Goal: Information Seeking & Learning: Learn about a topic

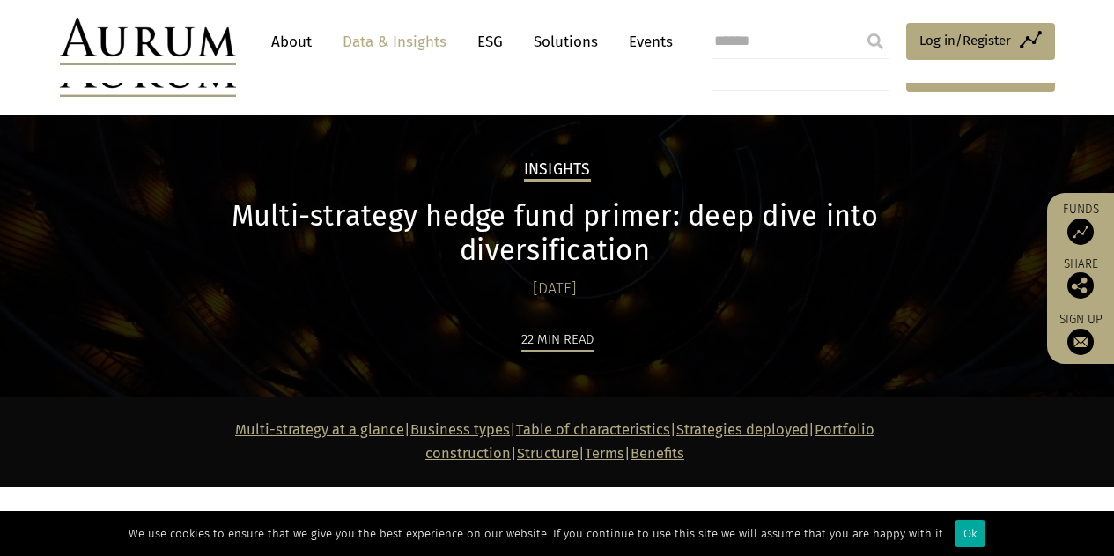
scroll to position [352, 0]
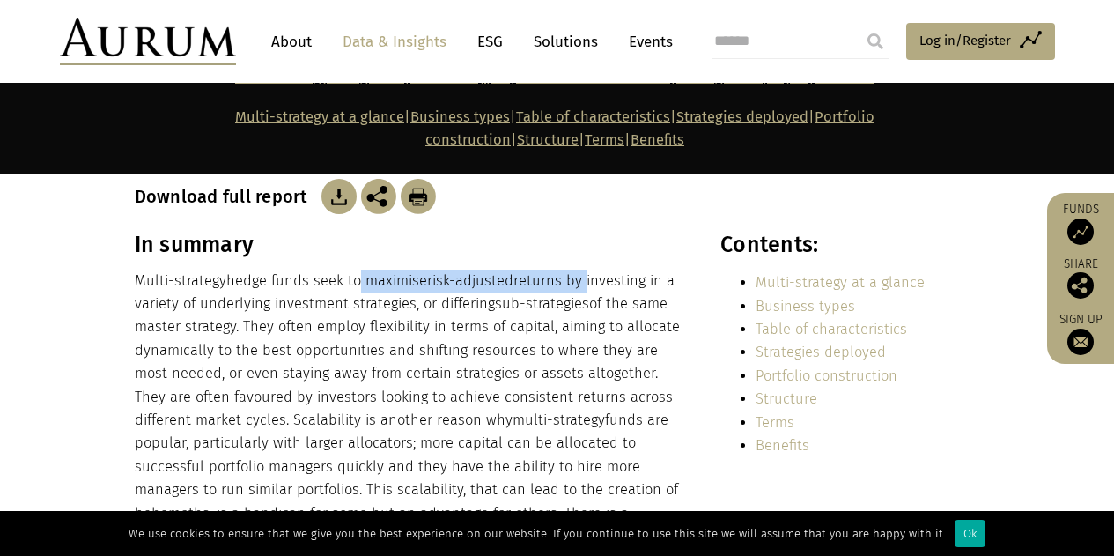
drag, startPoint x: 353, startPoint y: 256, endPoint x: 585, endPoint y: 253, distance: 231.7
click at [585, 270] on p "Multi-strategy hedge funds seek to maximise risk-adjusted returns by investing …" at bounding box center [409, 421] width 548 height 302
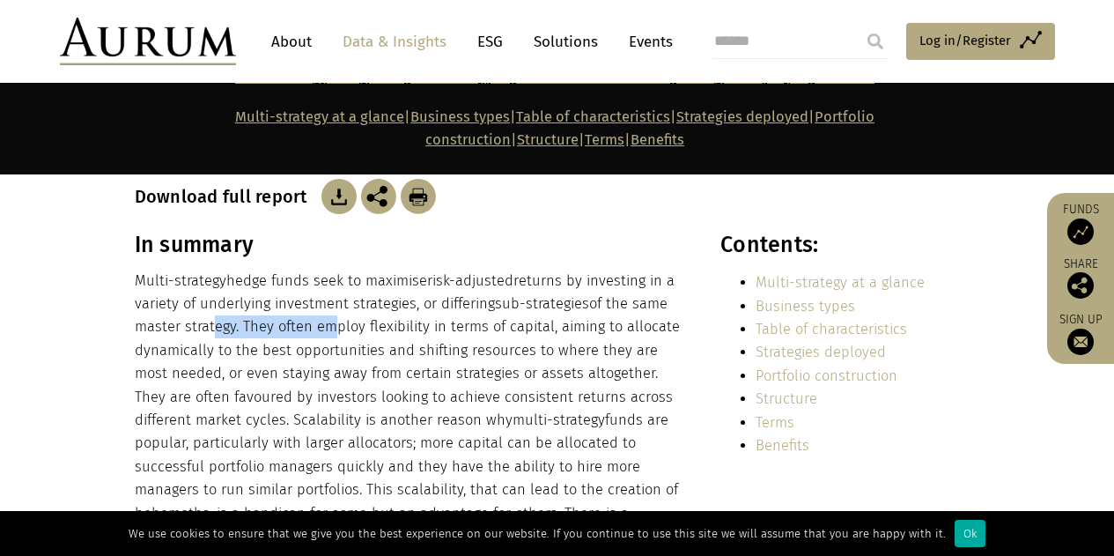
drag, startPoint x: 209, startPoint y: 303, endPoint x: 323, endPoint y: 295, distance: 114.8
click at [323, 295] on p "Multi-strategy hedge funds seek to maximise risk-adjusted returns by investing …" at bounding box center [409, 421] width 548 height 302
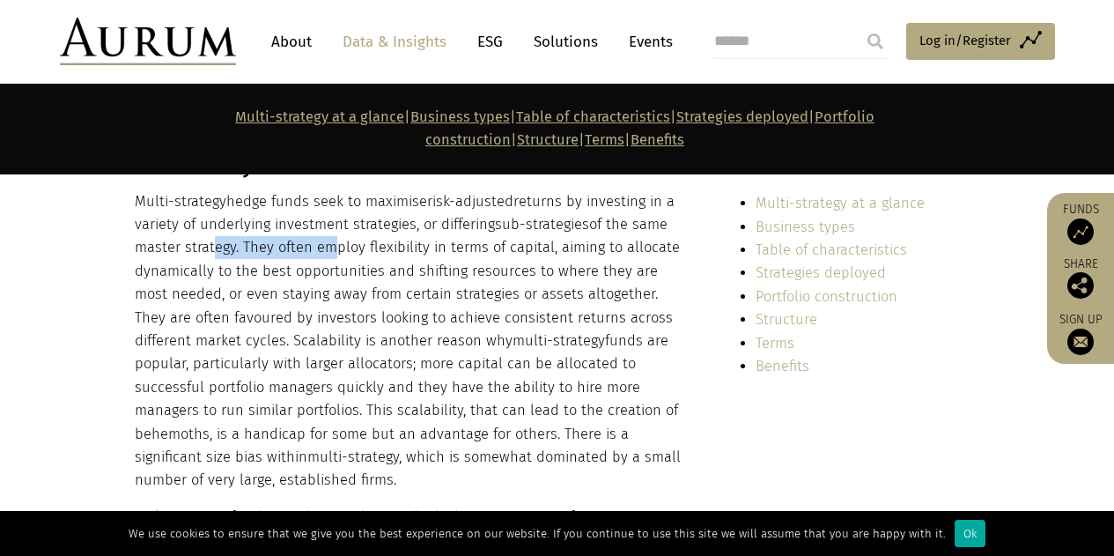
scroll to position [440, 0]
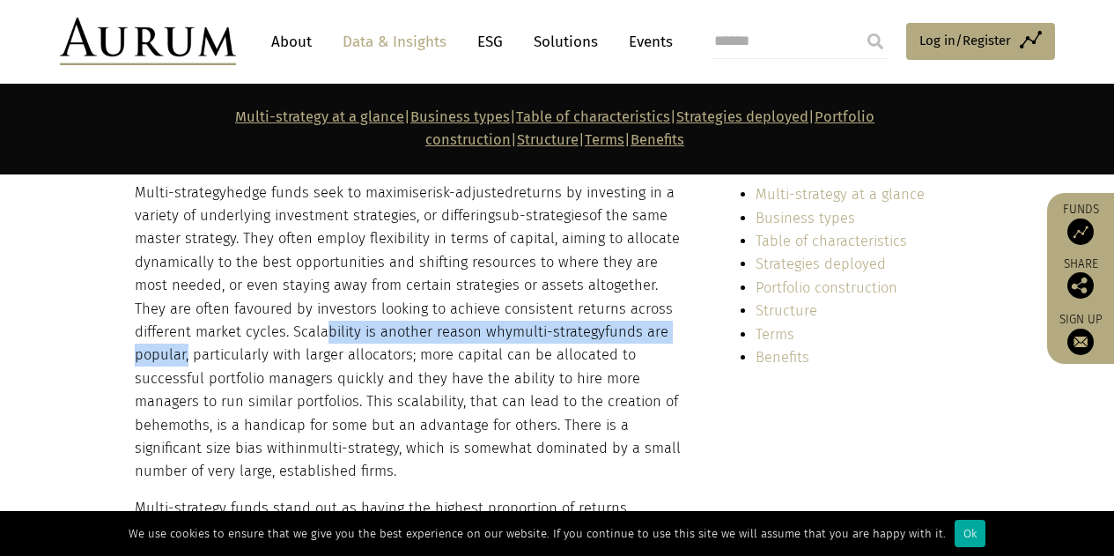
drag, startPoint x: 259, startPoint y: 300, endPoint x: 645, endPoint y: 312, distance: 386.0
click at [652, 311] on p "Multi-strategy hedge funds seek to maximise risk-adjusted returns by investing …" at bounding box center [409, 332] width 548 height 302
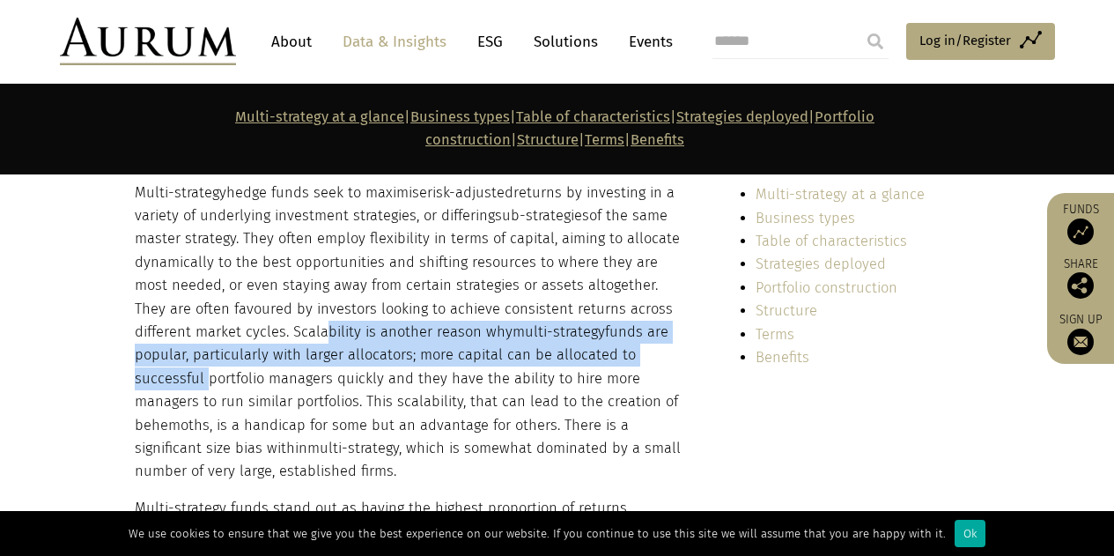
click at [266, 314] on p "Multi-strategy hedge funds seek to maximise risk-adjusted returns by investing …" at bounding box center [409, 332] width 548 height 302
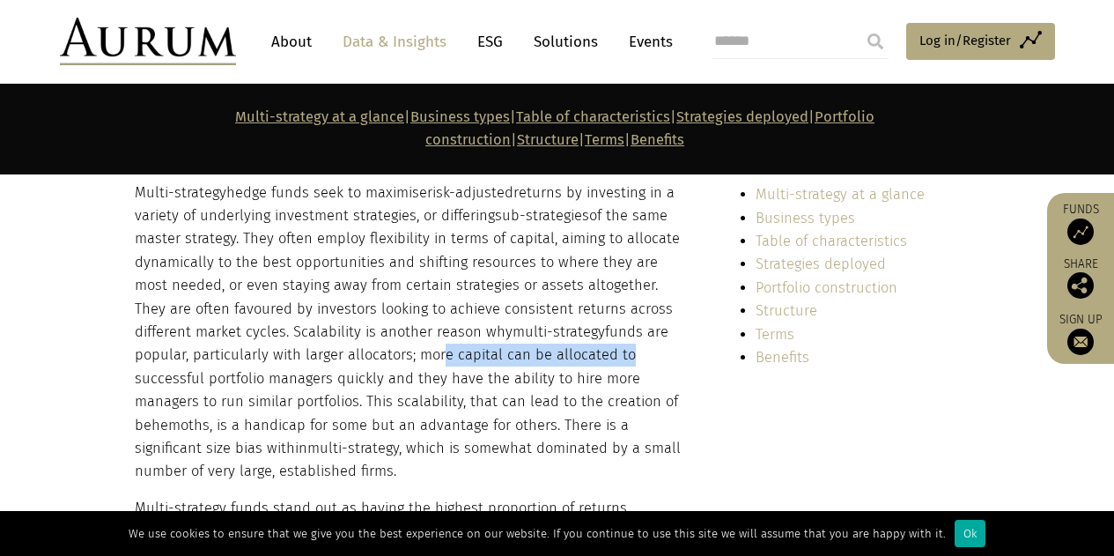
drag, startPoint x: 373, startPoint y: 324, endPoint x: 555, endPoint y: 327, distance: 181.5
click at [555, 327] on p "Multi-strategy hedge funds seek to maximise risk-adjusted returns by investing …" at bounding box center [409, 332] width 548 height 302
click at [292, 406] on p "Multi-strategy hedge funds seek to maximise risk-adjusted returns by investing …" at bounding box center [409, 332] width 548 height 302
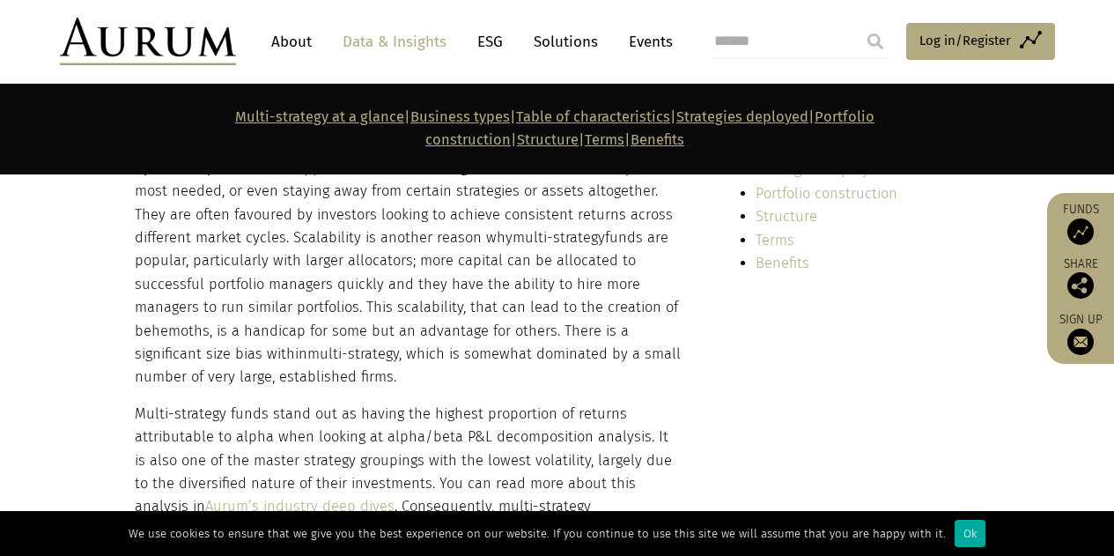
scroll to position [617, 0]
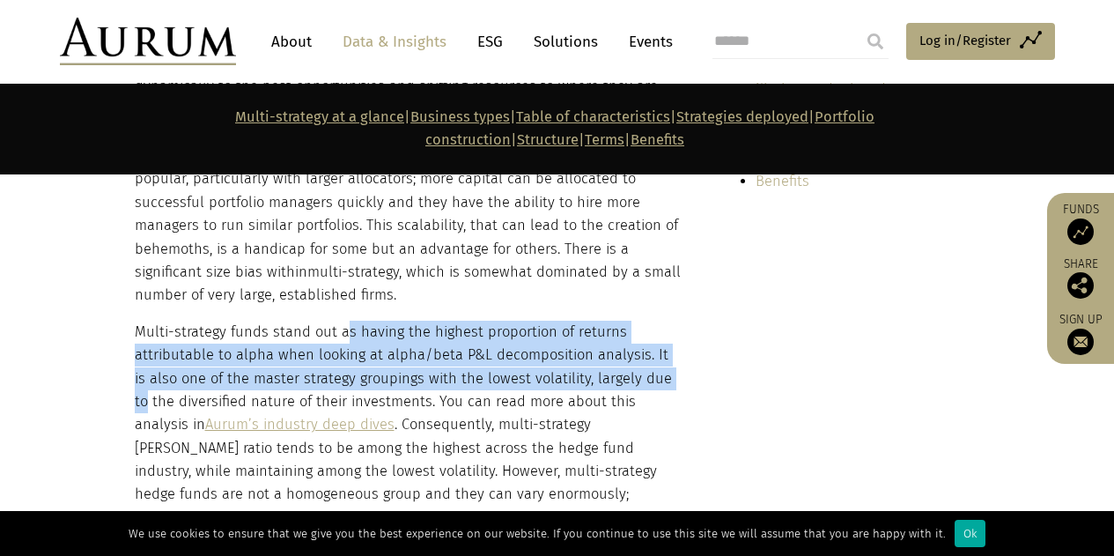
drag, startPoint x: 345, startPoint y: 307, endPoint x: 662, endPoint y: 335, distance: 317.5
click at [662, 335] on p "Multi-strategy funds stand out as having the highest proportion of returns attr…" at bounding box center [409, 472] width 548 height 302
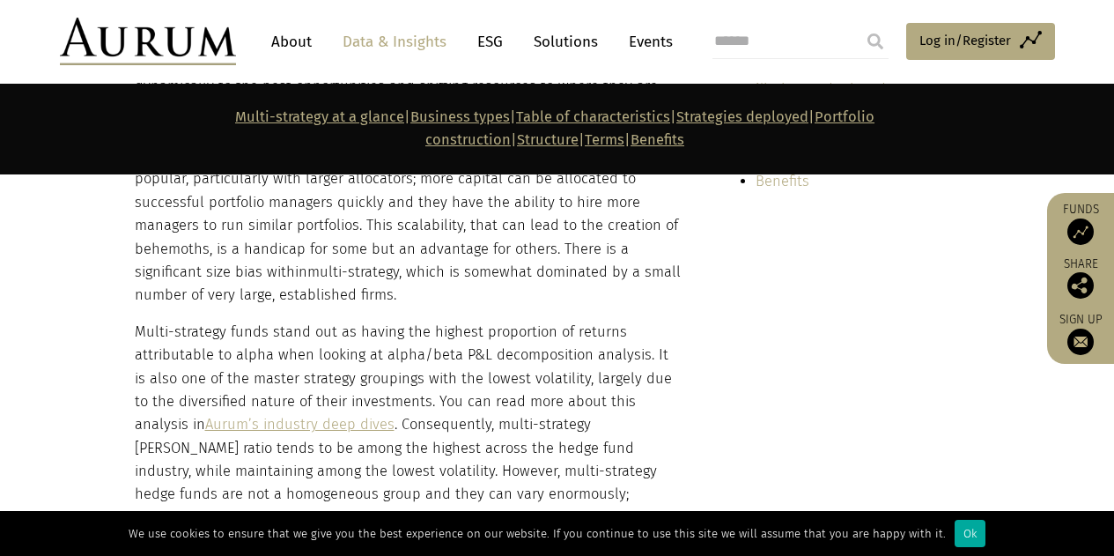
click at [251, 365] on p "Multi-strategy funds stand out as having the highest proportion of returns attr…" at bounding box center [409, 472] width 548 height 302
drag, startPoint x: 291, startPoint y: 355, endPoint x: 468, endPoint y: 353, distance: 177.1
click at [468, 353] on p "Multi-strategy funds stand out as having the highest proportion of returns attr…" at bounding box center [409, 472] width 548 height 302
drag, startPoint x: 270, startPoint y: 366, endPoint x: 398, endPoint y: 364, distance: 127.7
click at [398, 364] on p "Multi-strategy funds stand out as having the highest proportion of returns attr…" at bounding box center [409, 472] width 548 height 302
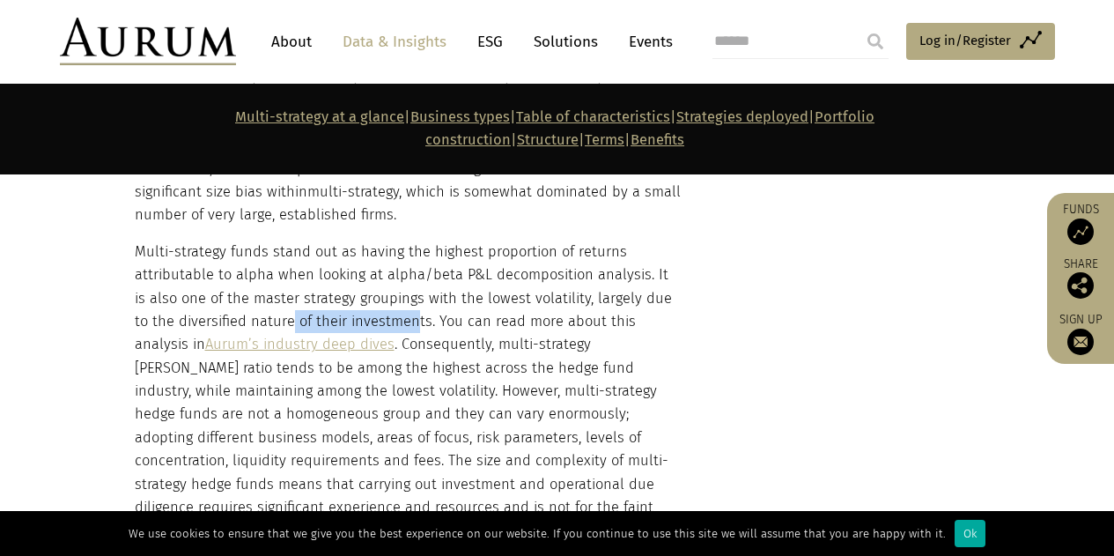
scroll to position [705, 0]
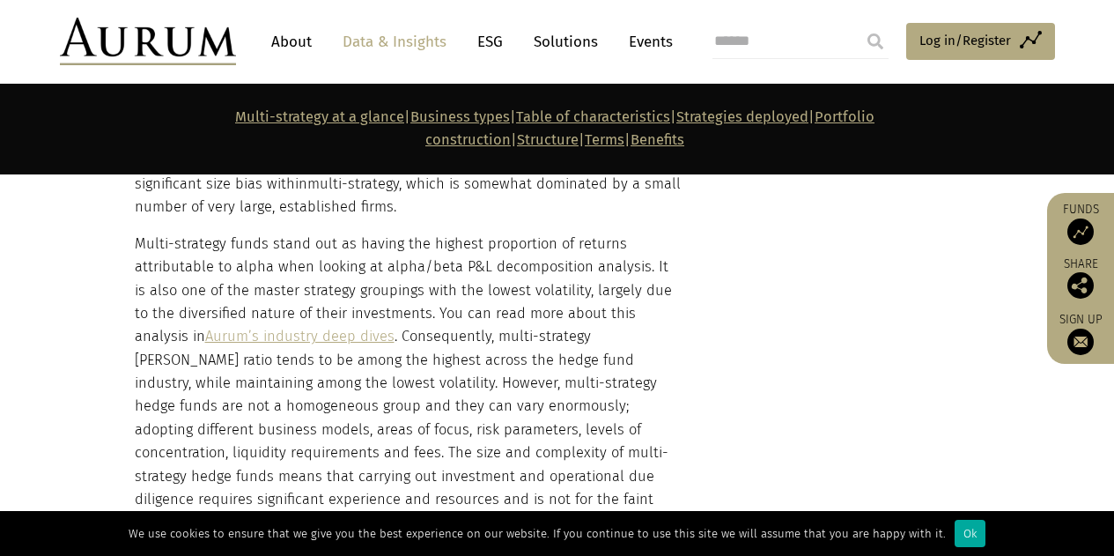
drag, startPoint x: 181, startPoint y: 359, endPoint x: 210, endPoint y: 351, distance: 30.1
click at [186, 358] on p "Multi-strategy funds stand out as having the highest proportion of returns attr…" at bounding box center [409, 384] width 548 height 302
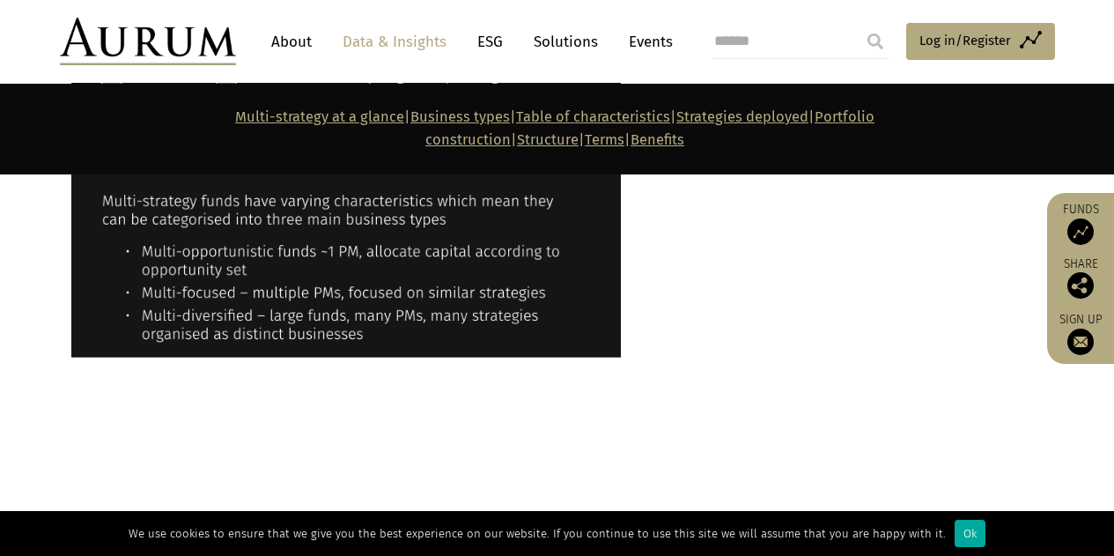
scroll to position [1850, 0]
